Goal: Task Accomplishment & Management: Use online tool/utility

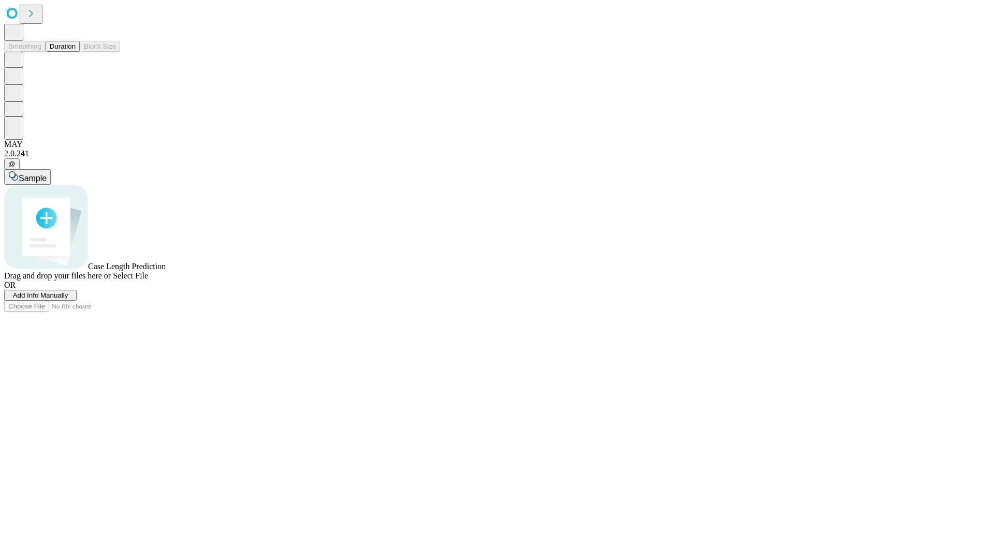
click at [76, 52] on button "Duration" at bounding box center [63, 46] width 34 height 11
click at [68, 299] on span "Add Info Manually" at bounding box center [40, 295] width 55 height 8
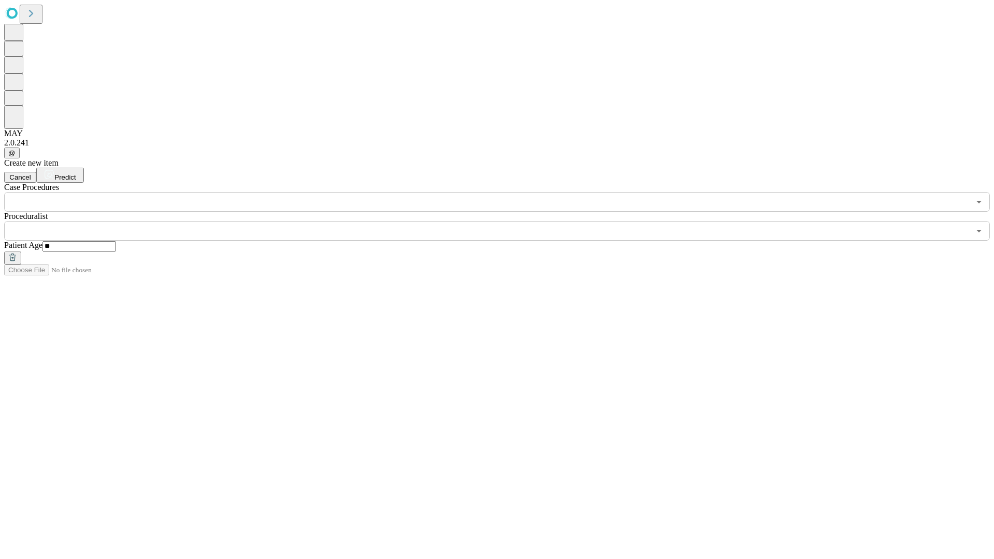
type input "**"
click at [504, 221] on input "text" at bounding box center [486, 231] width 965 height 20
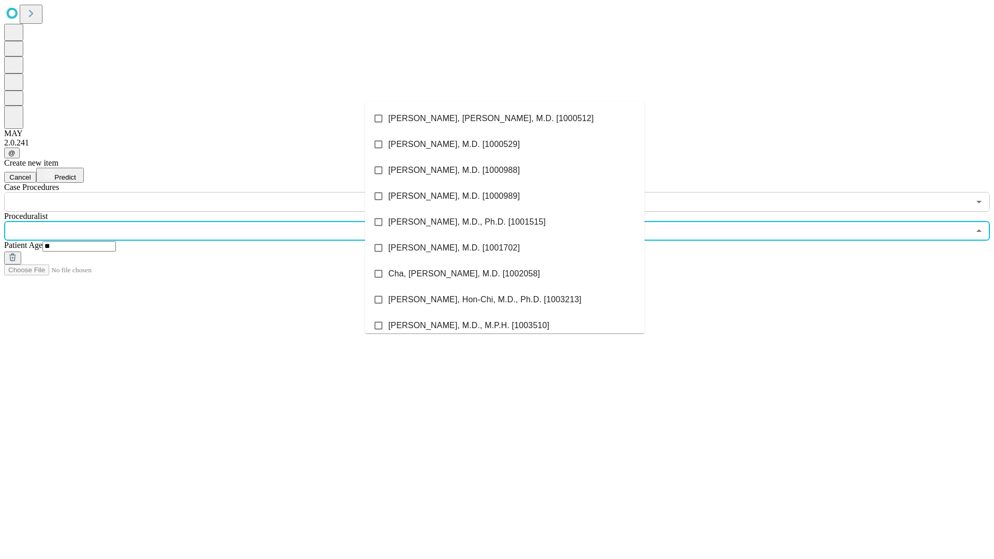
click at [505, 119] on li "[PERSON_NAME], [PERSON_NAME], M.D. [1000512]" at bounding box center [504, 119] width 279 height 26
click at [217, 192] on input "text" at bounding box center [486, 202] width 965 height 20
